Goal: Task Accomplishment & Management: Complete application form

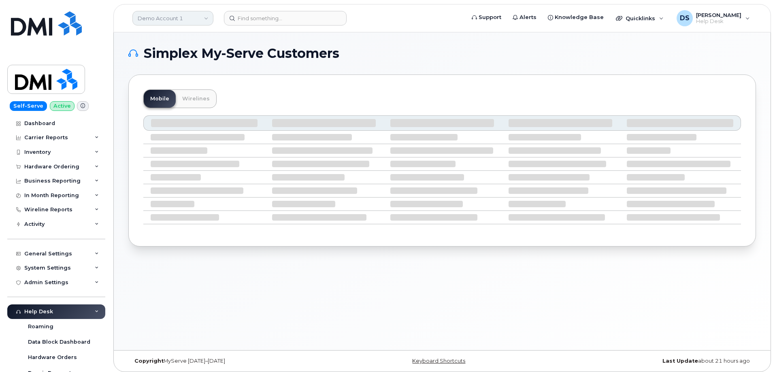
click at [205, 16] on link "Demo Account 1" at bounding box center [172, 18] width 81 height 15
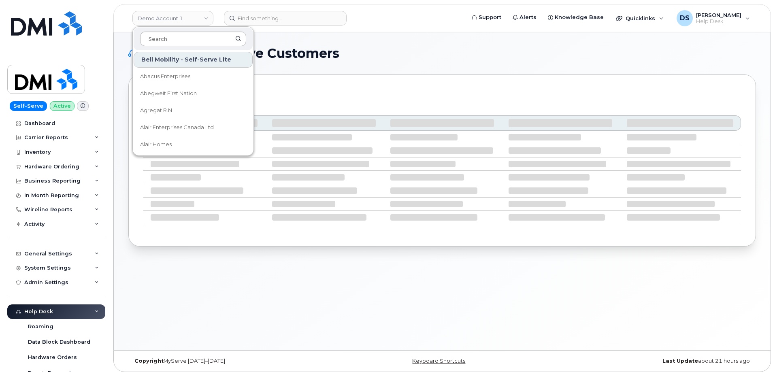
click at [175, 37] on input at bounding box center [193, 39] width 106 height 15
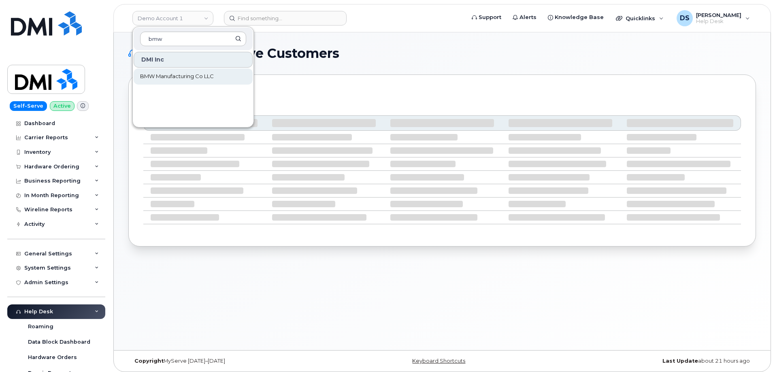
type input "bmw"
click at [181, 74] on span "BMW Manufacturing Co LLC" at bounding box center [177, 76] width 74 height 8
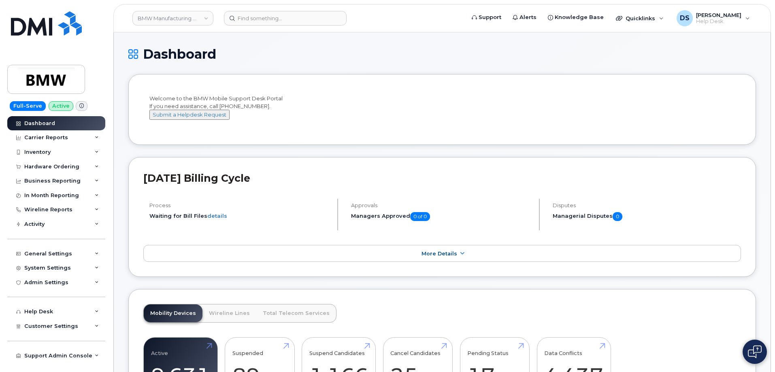
drag, startPoint x: 288, startPoint y: 52, endPoint x: 283, endPoint y: 57, distance: 6.6
click at [288, 52] on h1 "Dashboard" at bounding box center [442, 54] width 628 height 14
click at [98, 166] on icon at bounding box center [97, 167] width 4 height 4
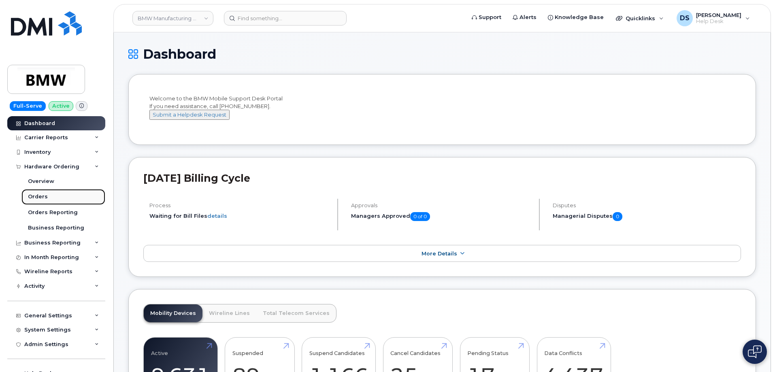
click at [46, 197] on link "Orders" at bounding box center [63, 196] width 84 height 15
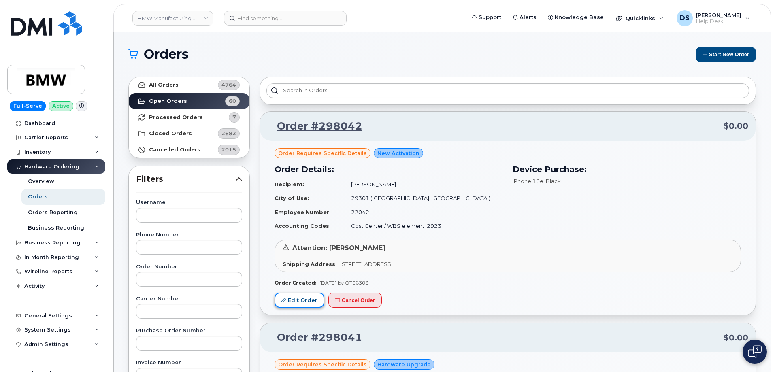
click at [298, 303] on link "Edit Order" at bounding box center [300, 300] width 50 height 15
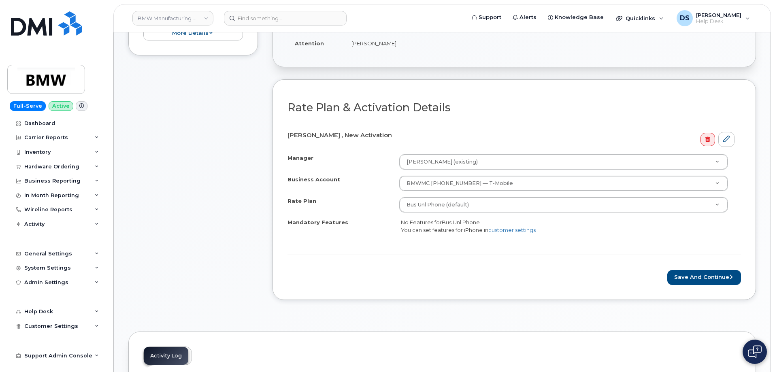
scroll to position [40, 0]
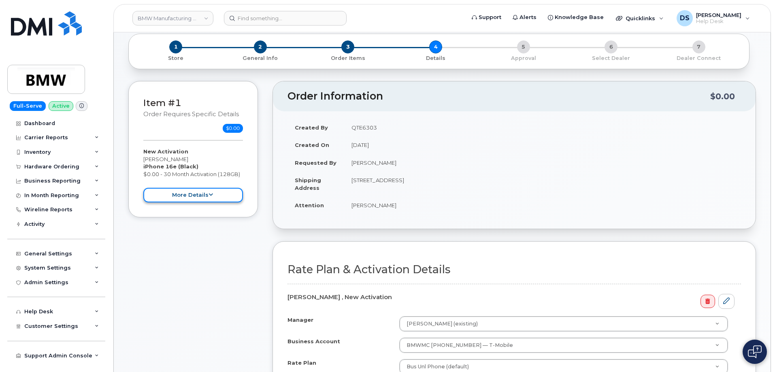
click at [222, 193] on button "more details" at bounding box center [193, 195] width 100 height 15
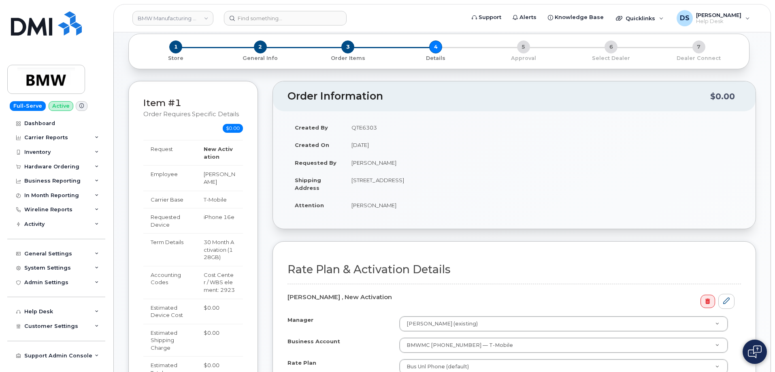
click at [268, 197] on div "Item #1 Order requires Specific details $0.00 New Activation Derrick West iPhon…" at bounding box center [442, 287] width 628 height 413
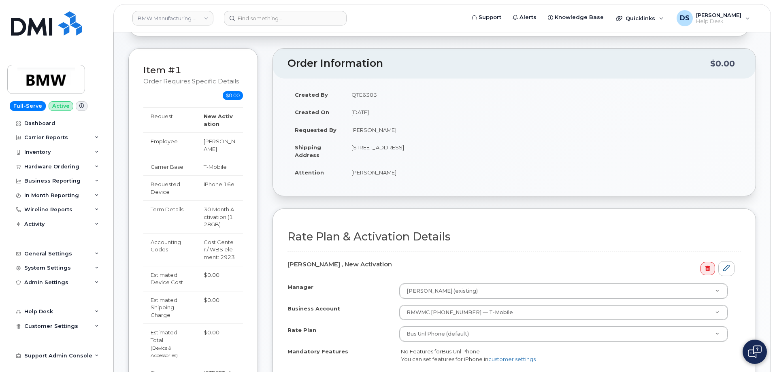
scroll to position [121, 0]
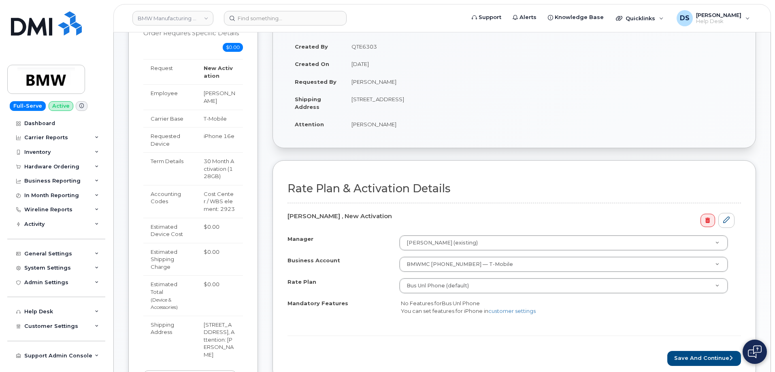
click at [266, 198] on div "Item #1 Order requires Specific details $0.00 New Activation Derrick West iPhon…" at bounding box center [442, 206] width 628 height 413
click at [699, 356] on button "Save and Continue" at bounding box center [704, 358] width 74 height 15
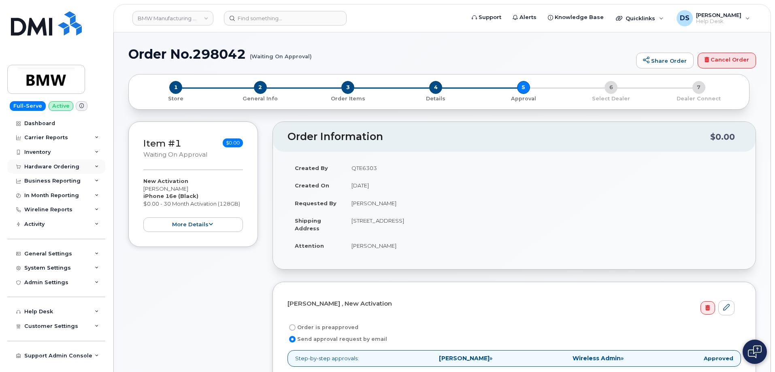
click at [96, 165] on icon at bounding box center [97, 167] width 4 height 4
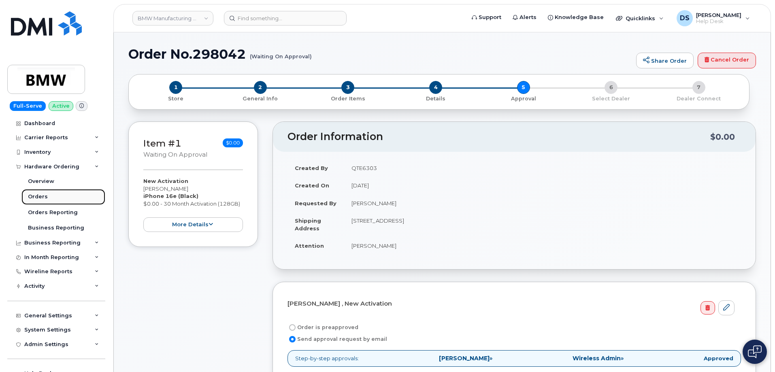
click at [47, 196] on link "Orders" at bounding box center [63, 196] width 84 height 15
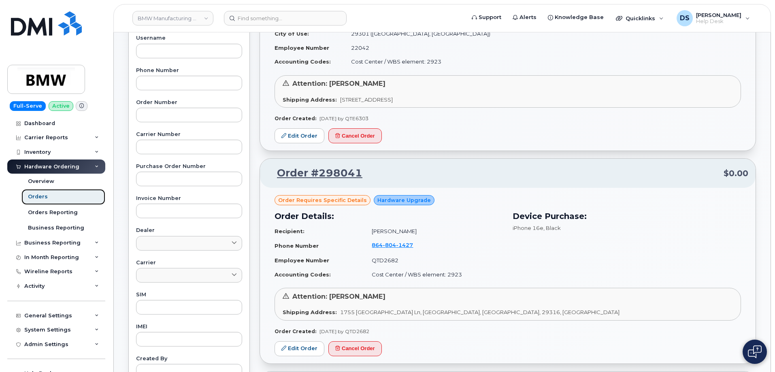
scroll to position [243, 0]
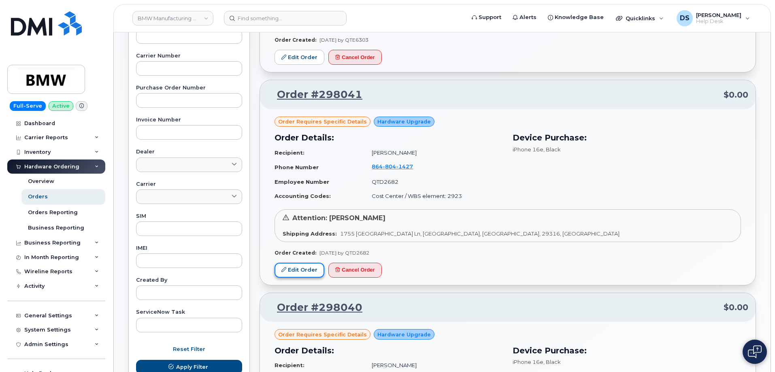
click at [304, 270] on link "Edit Order" at bounding box center [300, 270] width 50 height 15
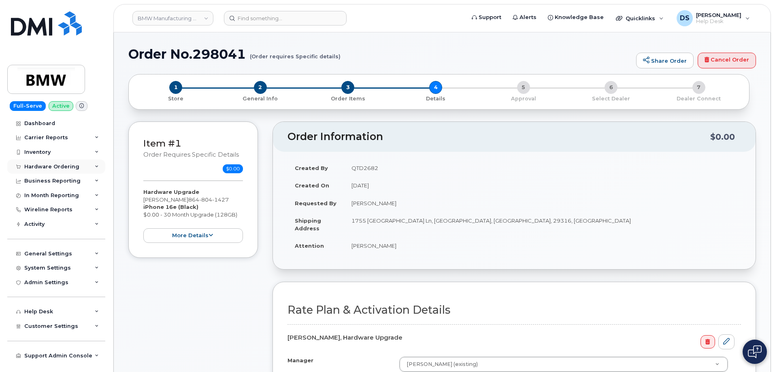
click at [98, 167] on icon at bounding box center [97, 167] width 4 height 4
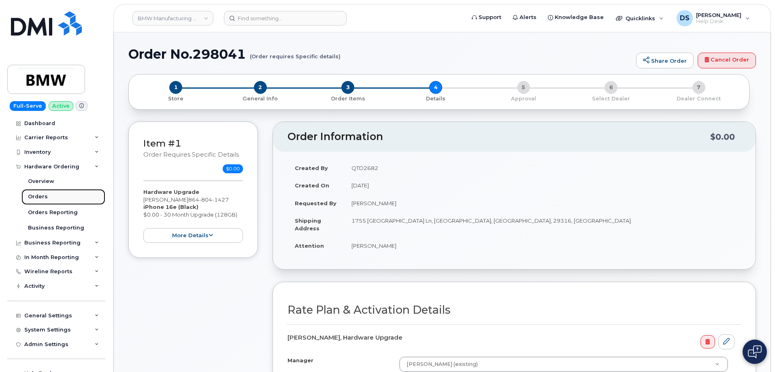
click at [45, 194] on div "Orders" at bounding box center [38, 196] width 20 height 7
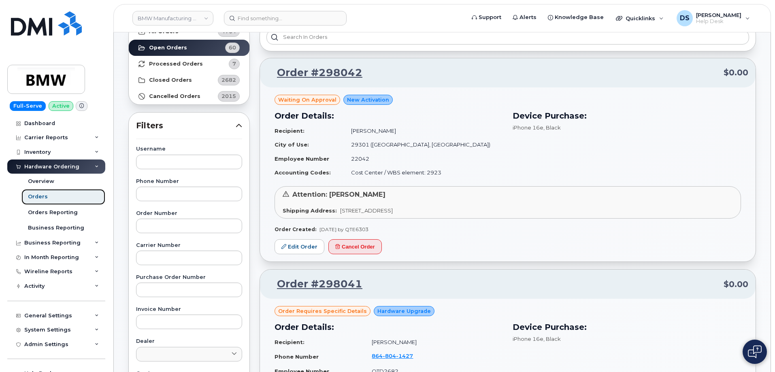
scroll to position [202, 0]
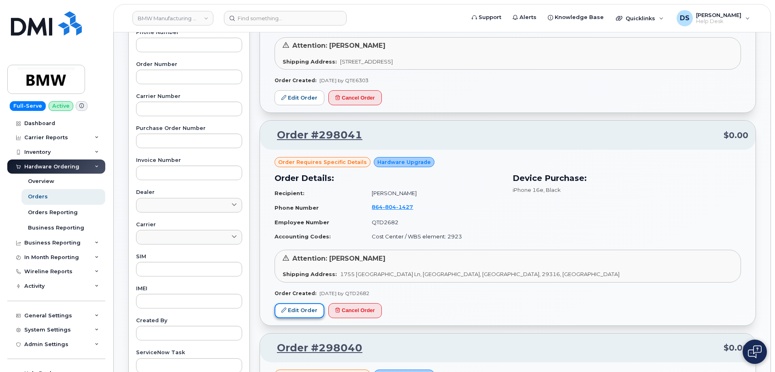
click at [309, 308] on link "Edit Order" at bounding box center [300, 310] width 50 height 15
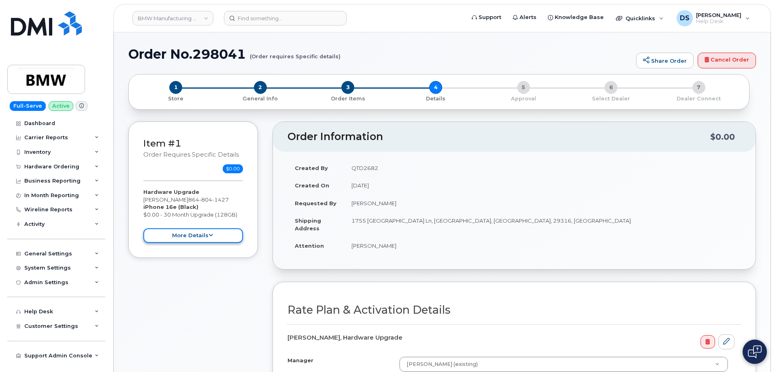
click at [215, 234] on button "more details" at bounding box center [193, 235] width 100 height 15
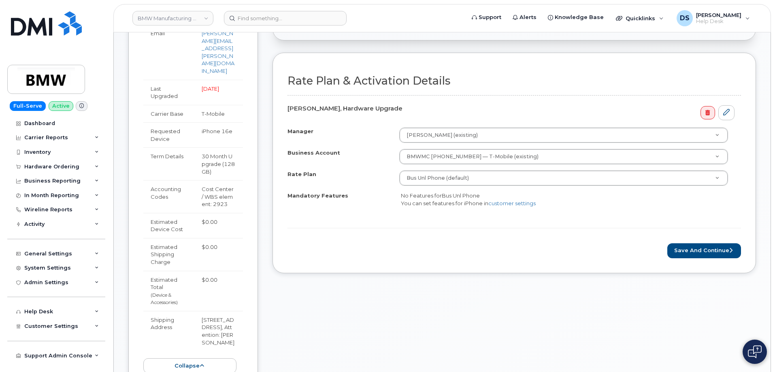
scroll to position [283, 0]
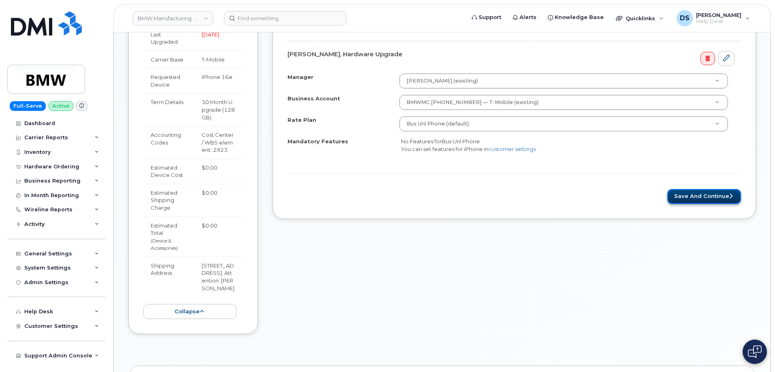
click at [698, 195] on button "Save and Continue" at bounding box center [704, 196] width 74 height 15
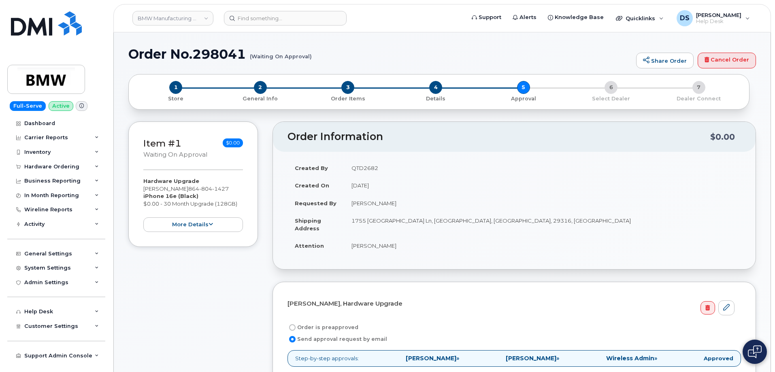
click at [269, 204] on div "Item #1 Waiting On Approval $0.00 Hardware Upgrade [PERSON_NAME] [PHONE_NUMBER]…" at bounding box center [442, 378] width 628 height 514
click at [97, 165] on icon at bounding box center [97, 167] width 4 height 4
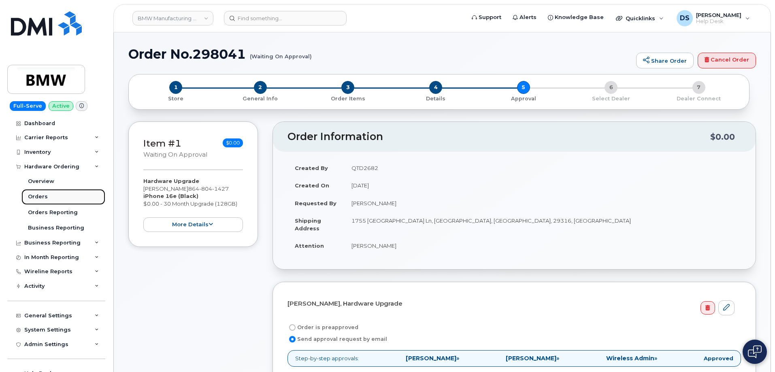
click at [50, 194] on link "Orders" at bounding box center [63, 196] width 84 height 15
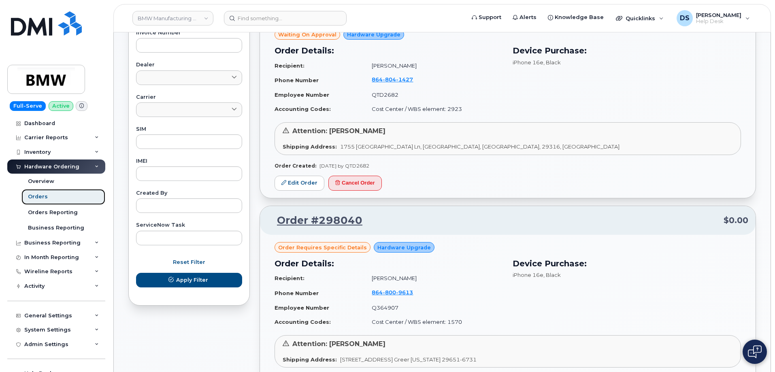
scroll to position [445, 0]
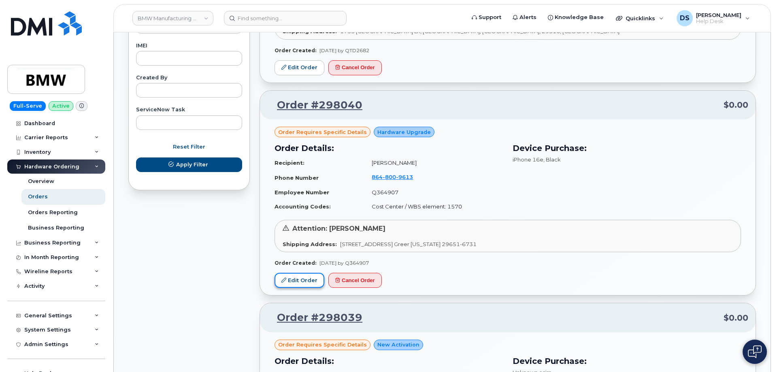
click at [310, 281] on link "Edit Order" at bounding box center [300, 280] width 50 height 15
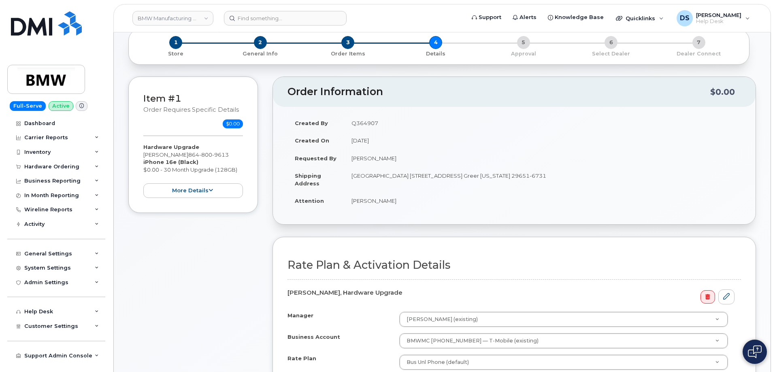
scroll to position [40, 0]
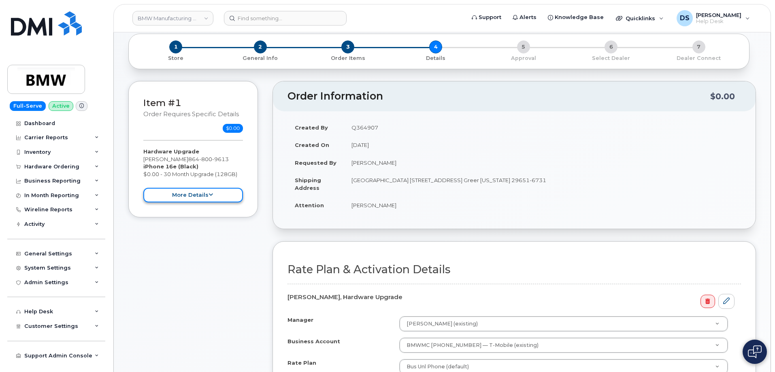
click at [221, 192] on button "more details" at bounding box center [193, 195] width 100 height 15
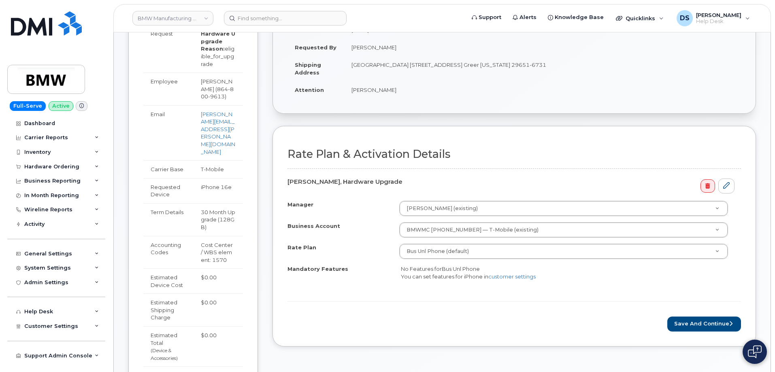
scroll to position [202, 0]
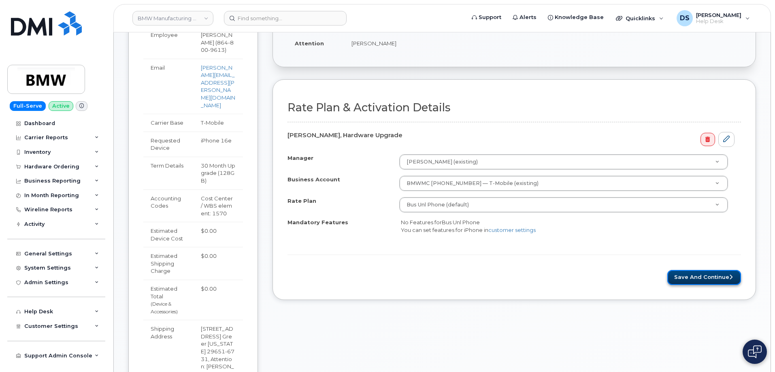
click at [699, 276] on button "Save and Continue" at bounding box center [704, 277] width 74 height 15
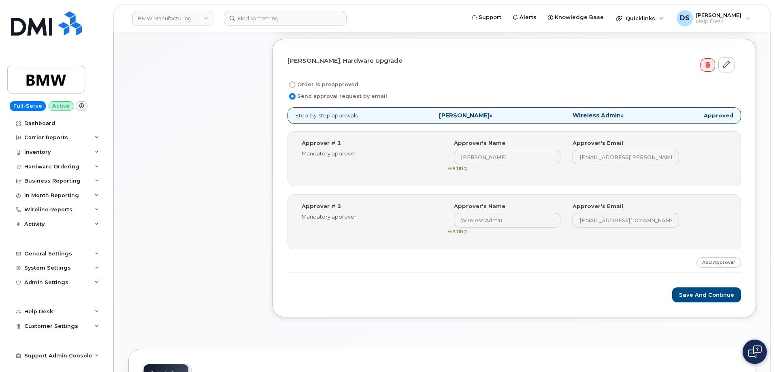
scroll to position [40, 0]
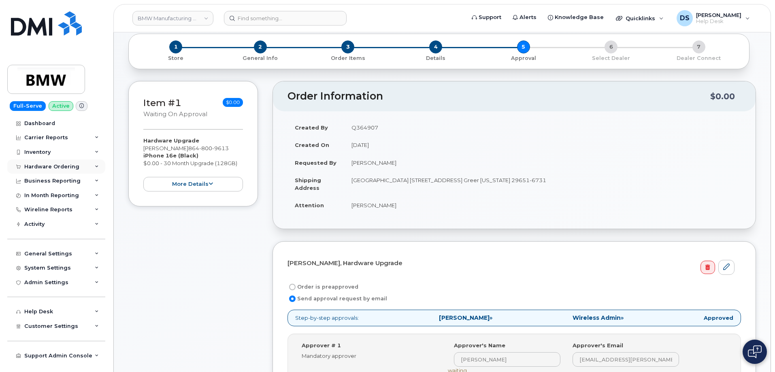
click at [97, 165] on icon at bounding box center [97, 167] width 4 height 4
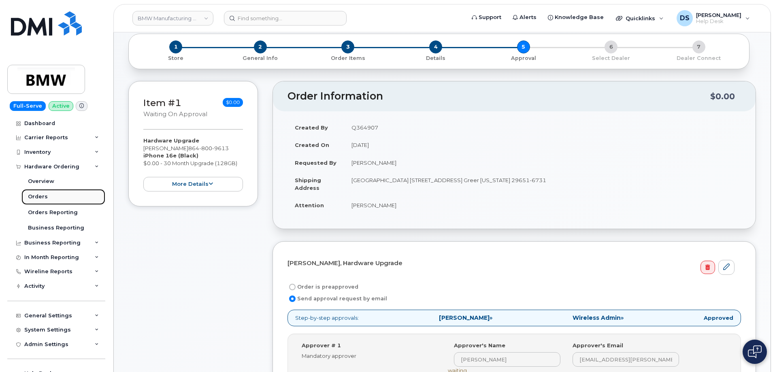
click at [42, 198] on div "Orders" at bounding box center [38, 196] width 20 height 7
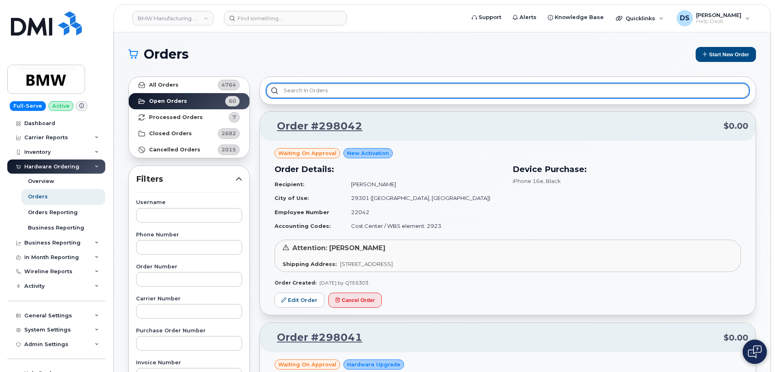
drag, startPoint x: 298, startPoint y: 89, endPoint x: 301, endPoint y: 87, distance: 4.2
click at [300, 87] on input "text" at bounding box center [507, 90] width 483 height 15
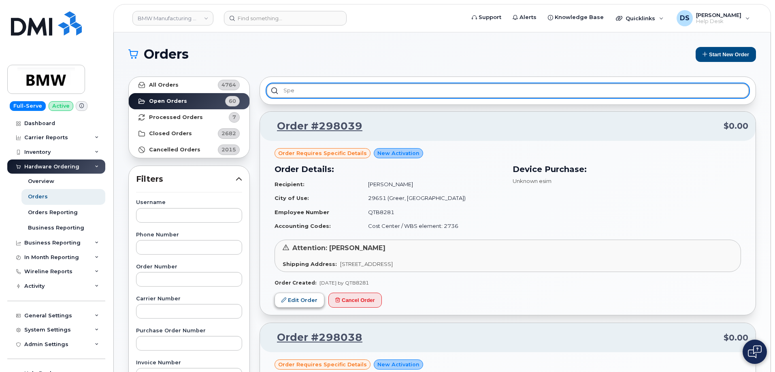
type input "spe"
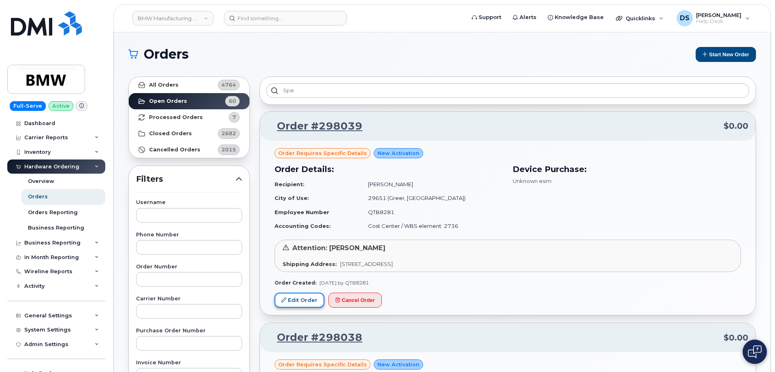
click at [304, 300] on link "Edit Order" at bounding box center [300, 300] width 50 height 15
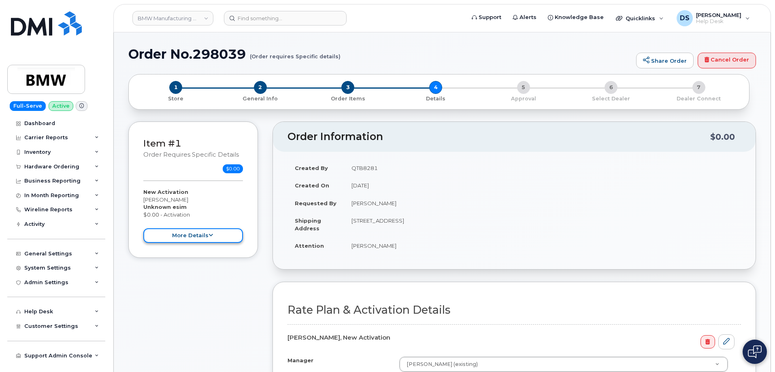
click at [210, 234] on icon at bounding box center [211, 235] width 4 height 5
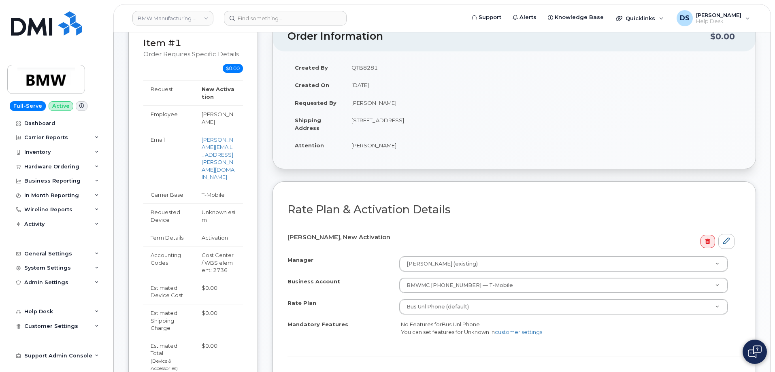
scroll to position [283, 0]
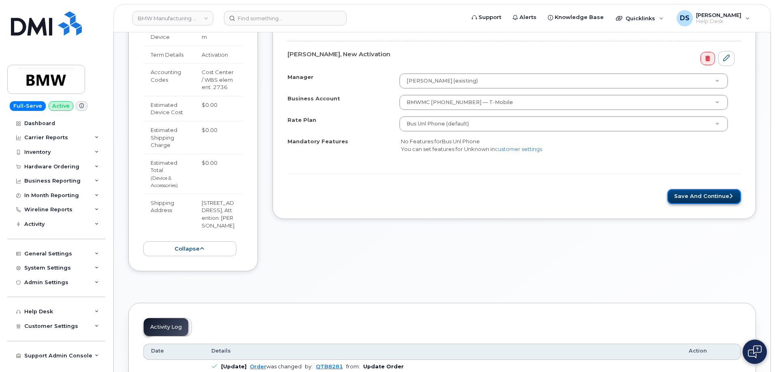
click at [692, 195] on button "Save and Continue" at bounding box center [704, 196] width 74 height 15
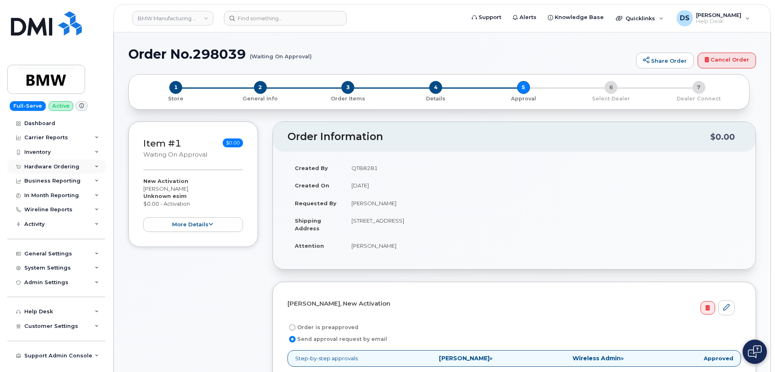
click at [97, 166] on icon at bounding box center [97, 167] width 4 height 4
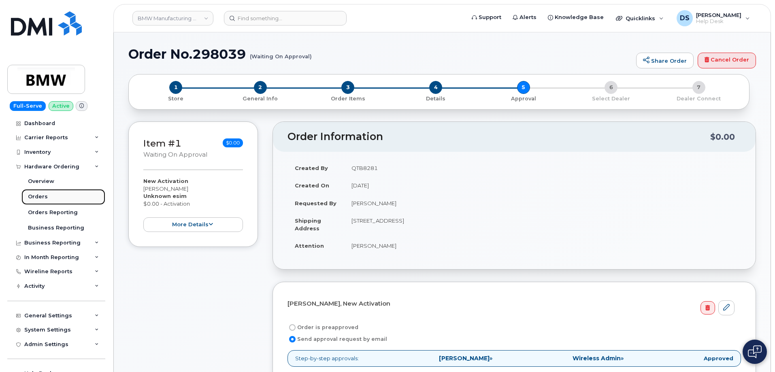
click at [38, 196] on div "Orders" at bounding box center [38, 196] width 20 height 7
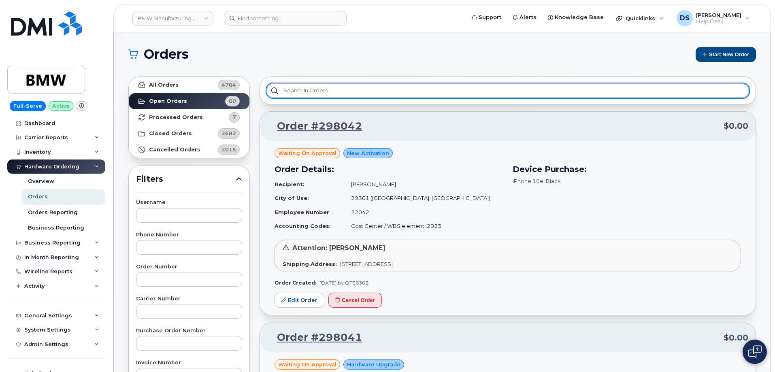
click at [306, 90] on input "text" at bounding box center [507, 90] width 483 height 15
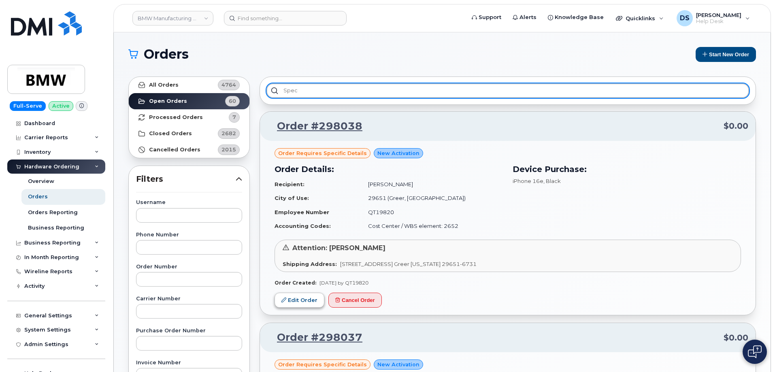
type input "spec"
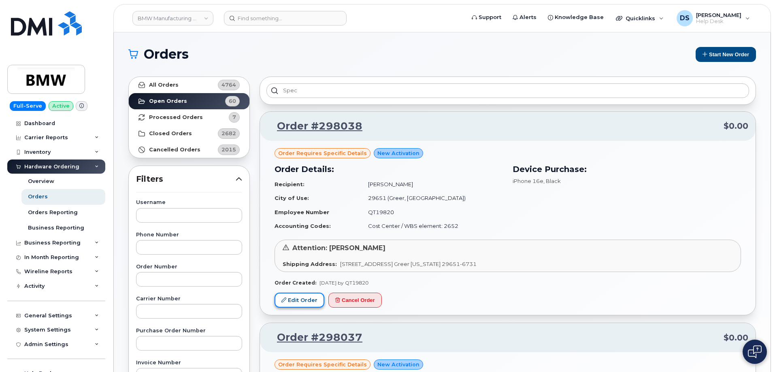
click at [302, 300] on link "Edit Order" at bounding box center [300, 300] width 50 height 15
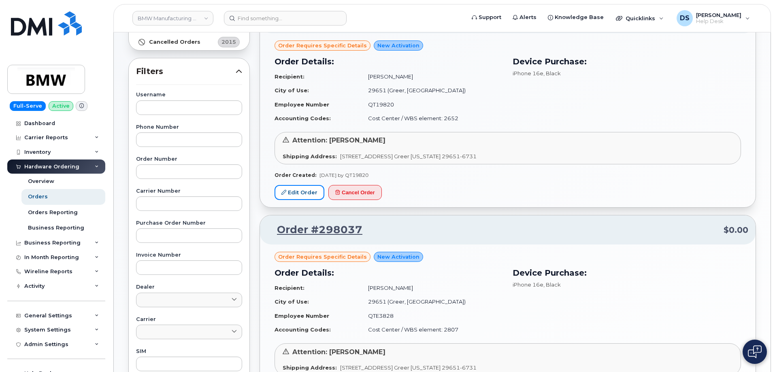
scroll to position [283, 0]
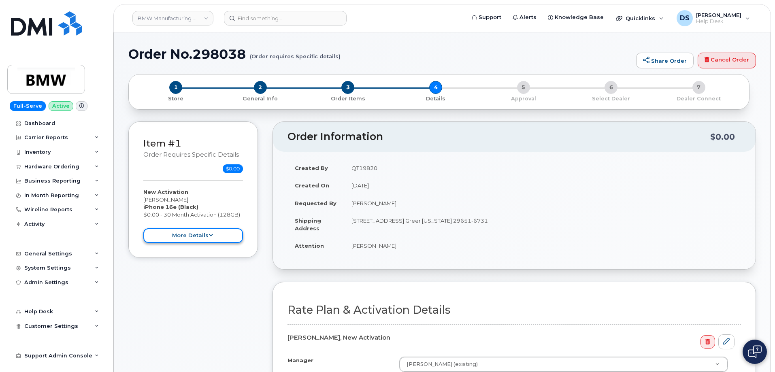
click at [213, 236] on button "more details" at bounding box center [193, 235] width 100 height 15
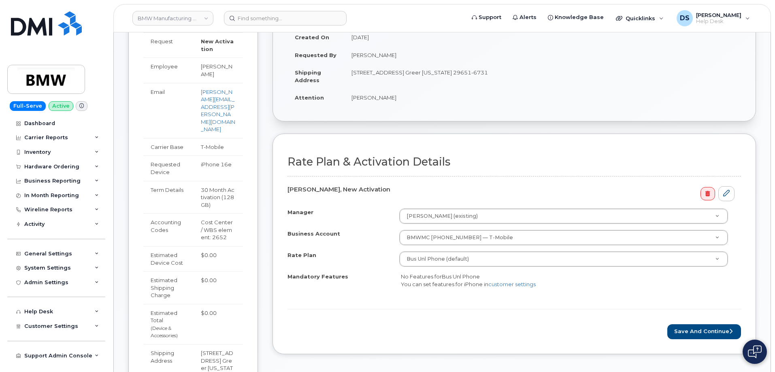
scroll to position [324, 0]
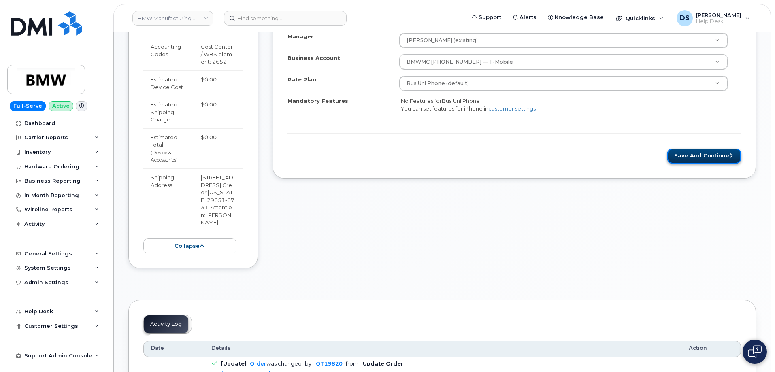
click at [691, 155] on button "Save and Continue" at bounding box center [704, 156] width 74 height 15
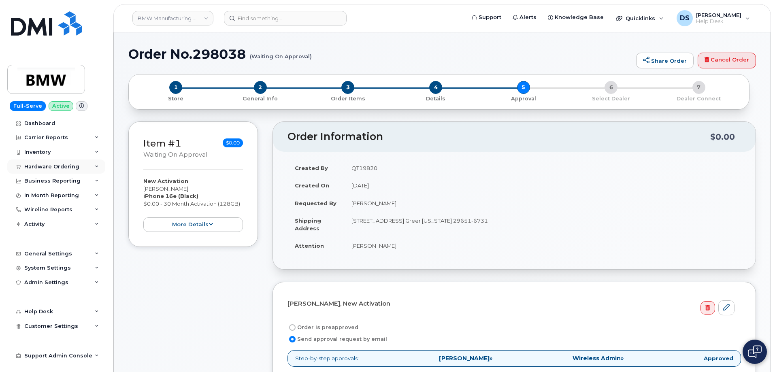
click at [98, 165] on icon at bounding box center [97, 167] width 4 height 4
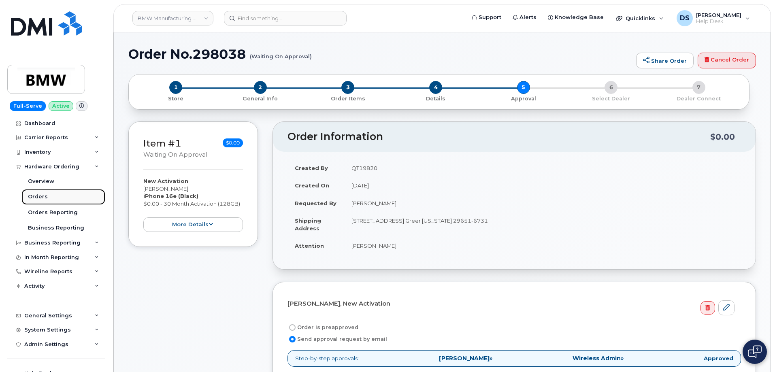
click at [38, 194] on div "Orders" at bounding box center [38, 196] width 20 height 7
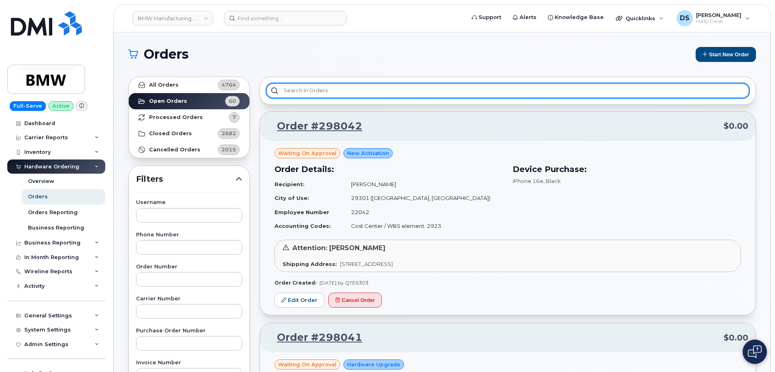
drag, startPoint x: 322, startPoint y: 89, endPoint x: 344, endPoint y: 100, distance: 24.3
click at [328, 88] on input "text" at bounding box center [507, 90] width 483 height 15
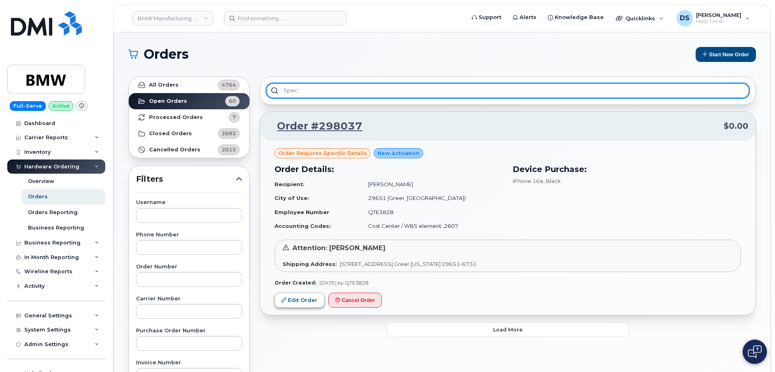
type input "spec"
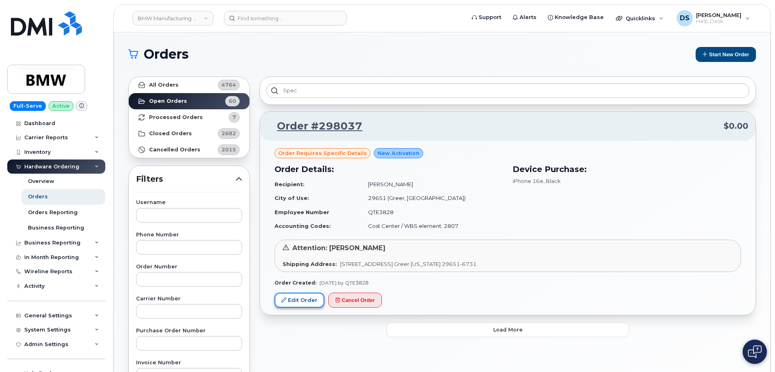
click at [305, 301] on link "Edit Order" at bounding box center [300, 300] width 50 height 15
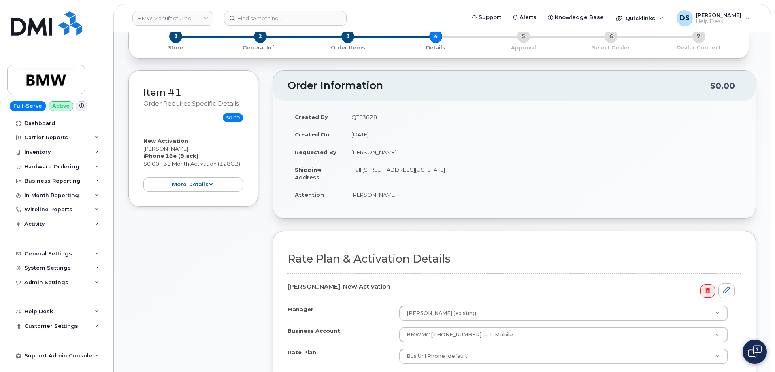
scroll to position [162, 0]
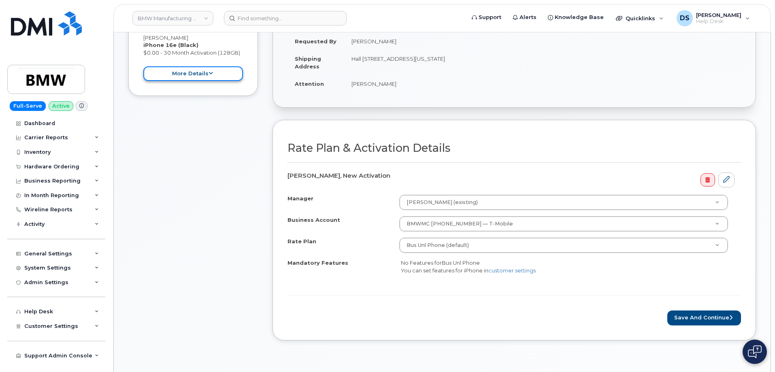
click at [213, 73] on button "more details" at bounding box center [193, 73] width 100 height 15
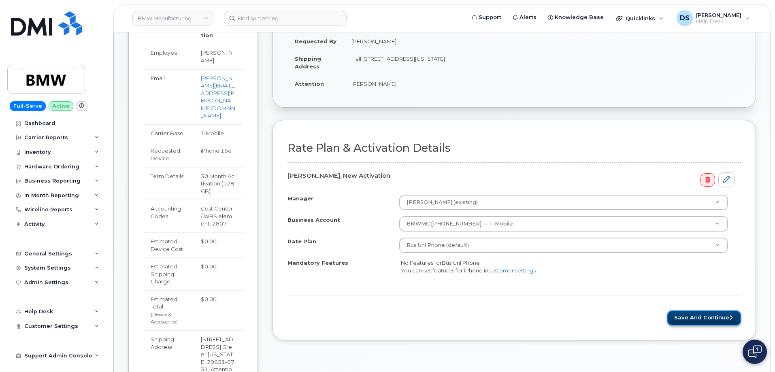
click at [685, 315] on button "Save and Continue" at bounding box center [704, 318] width 74 height 15
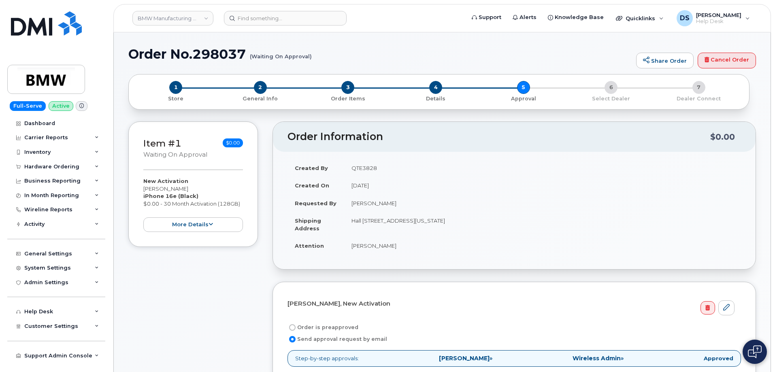
click at [210, 267] on div "Item #1 Waiting On Approval $0.00 New Activation Kevin Rojo Espino iPhone 16e (…" at bounding box center [193, 346] width 130 height 451
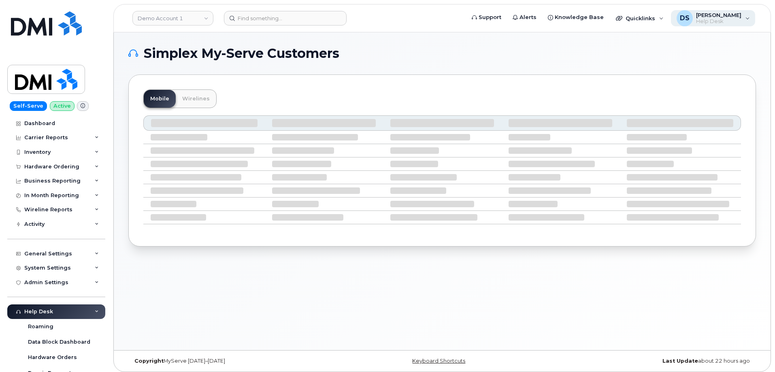
click at [748, 18] on div "DS [PERSON_NAME] Help Desk" at bounding box center [713, 18] width 85 height 16
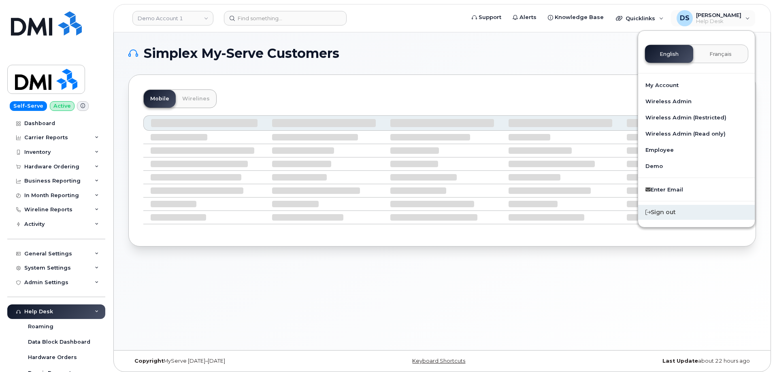
click at [675, 213] on div "Sign out" at bounding box center [696, 212] width 117 height 15
